Goal: Task Accomplishment & Management: Use online tool/utility

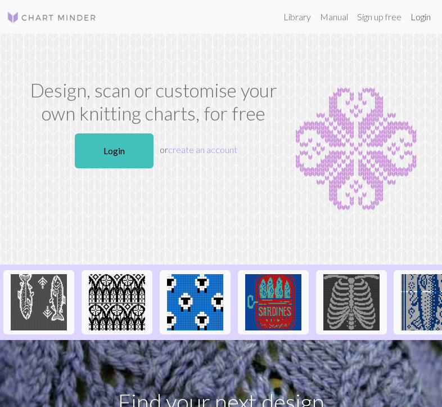
click at [414, 19] on link "Login" at bounding box center [420, 17] width 29 height 23
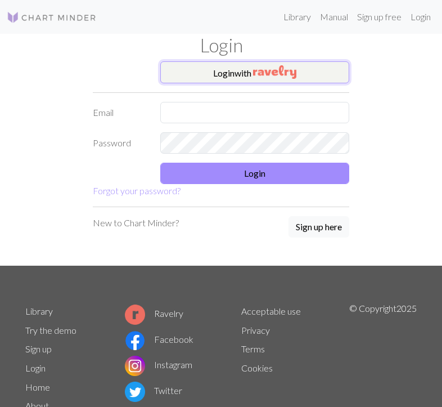
click at [262, 71] on img "button" at bounding box center [274, 72] width 43 height 14
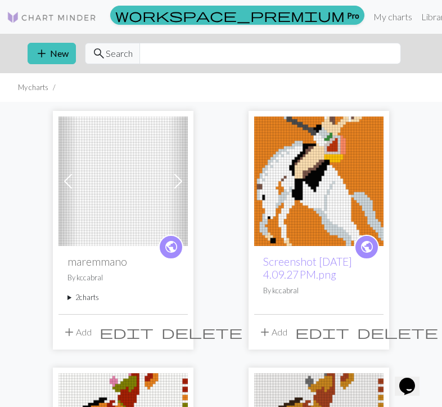
click at [75, 298] on summary "2 charts" at bounding box center [123, 297] width 111 height 11
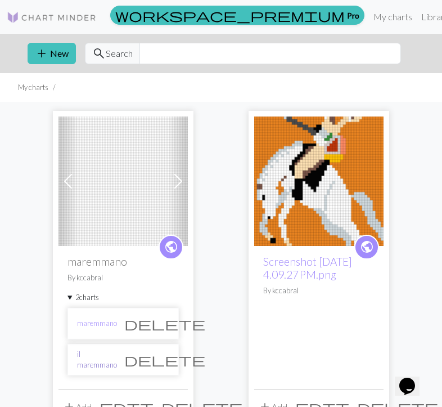
click at [108, 360] on link "il maremmano" at bounding box center [97, 359] width 40 height 21
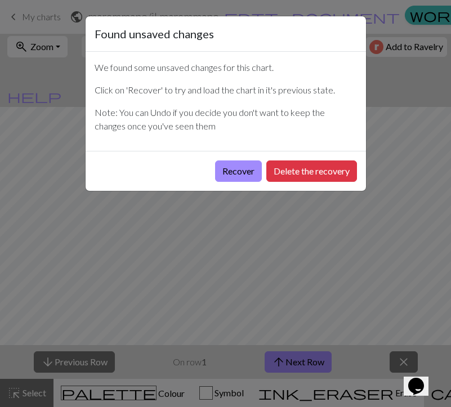
click at [285, 224] on div "Found unsaved changes We found some unsaved changes for this chart. Click on 'R…" at bounding box center [225, 203] width 451 height 407
click at [307, 171] on button "Delete the recovery" at bounding box center [311, 170] width 91 height 21
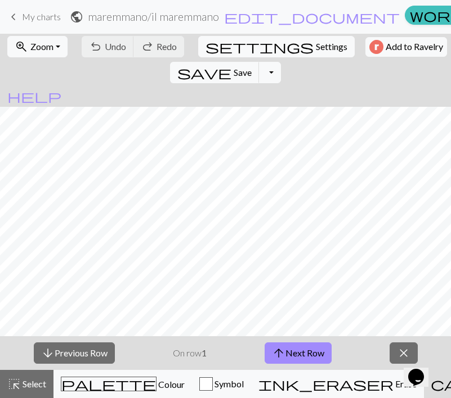
scroll to position [95, 0]
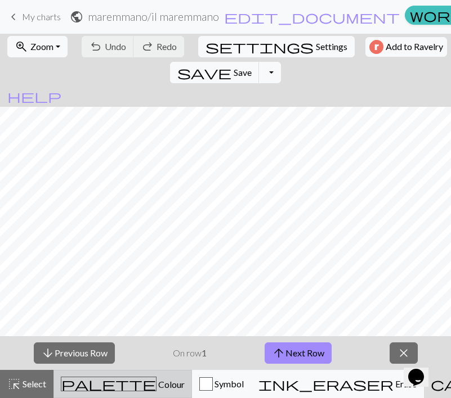
click at [120, 391] on div "palette Colour Colour" at bounding box center [123, 384] width 124 height 15
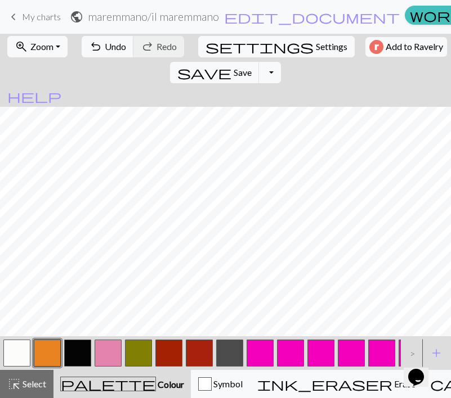
click at [14, 347] on button "button" at bounding box center [16, 353] width 27 height 27
click at [79, 348] on button "button" at bounding box center [77, 353] width 27 height 27
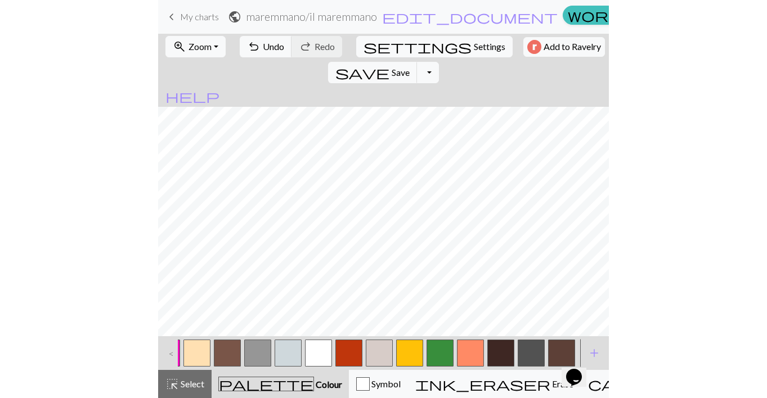
scroll to position [0, 462]
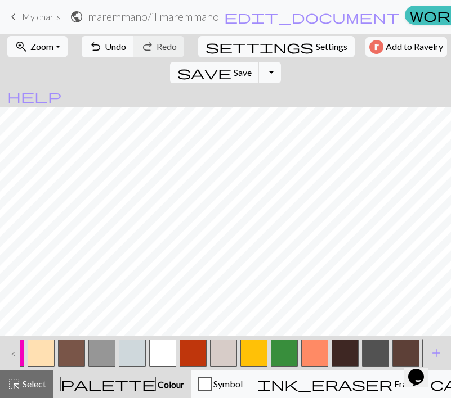
click at [316, 348] on button "button" at bounding box center [314, 353] width 27 height 27
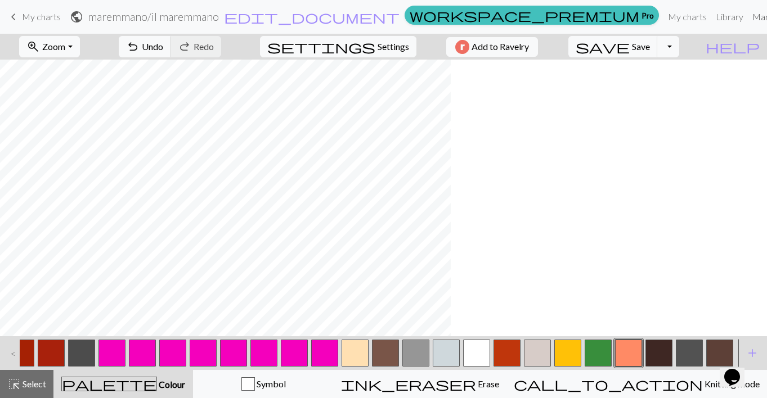
scroll to position [0, 148]
click at [442, 347] on button "button" at bounding box center [476, 353] width 27 height 27
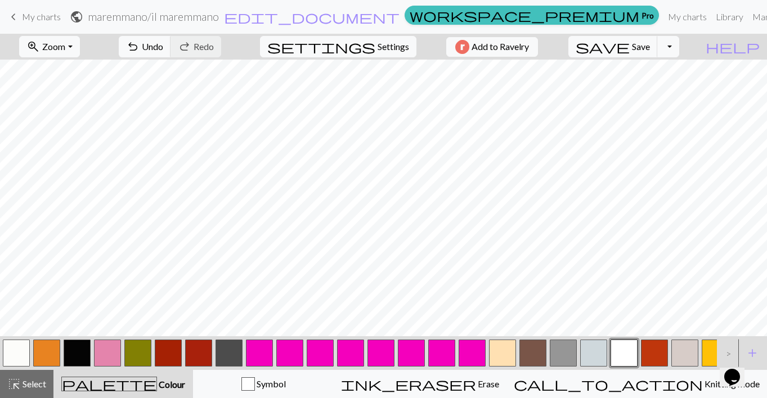
scroll to position [0, 0]
click at [65, 351] on button "button" at bounding box center [77, 353] width 27 height 27
click at [442, 348] on button "button" at bounding box center [624, 353] width 27 height 27
click at [53, 346] on button "button" at bounding box center [47, 353] width 27 height 27
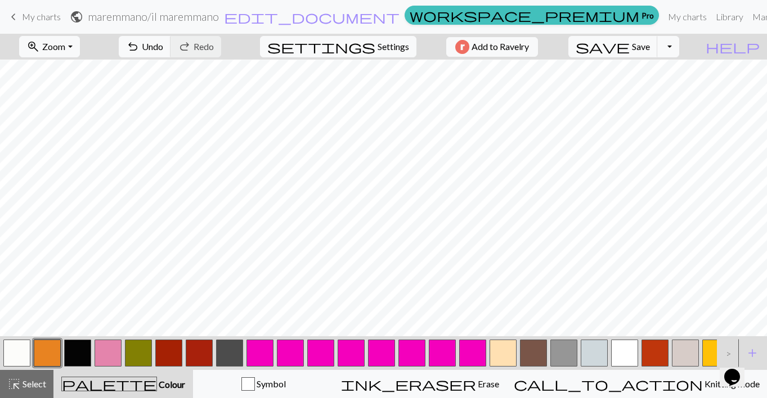
click at [83, 351] on button "button" at bounding box center [77, 353] width 27 height 27
click at [163, 50] on span "Undo" at bounding box center [152, 46] width 21 height 11
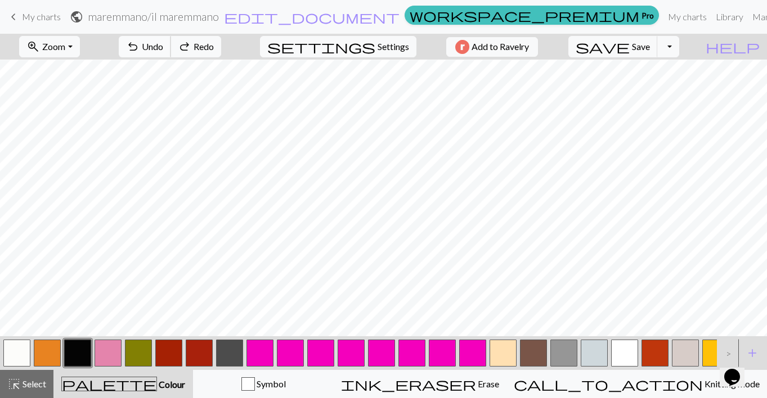
click at [163, 50] on span "Undo" at bounding box center [152, 46] width 21 height 11
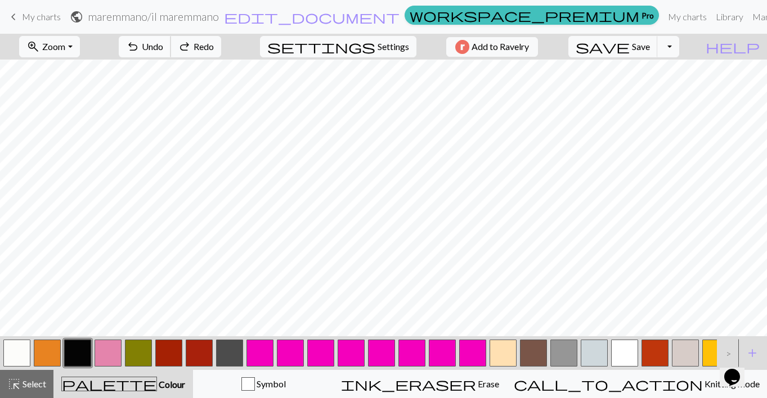
click at [163, 50] on span "Undo" at bounding box center [152, 46] width 21 height 11
